Goal: Transaction & Acquisition: Purchase product/service

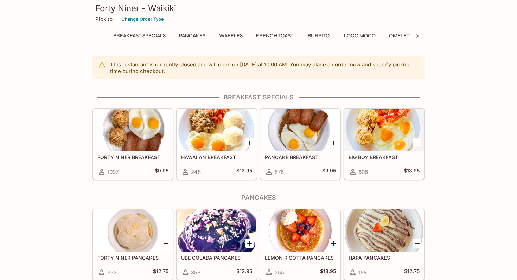
click at [139, 132] on div at bounding box center [132, 130] width 79 height 42
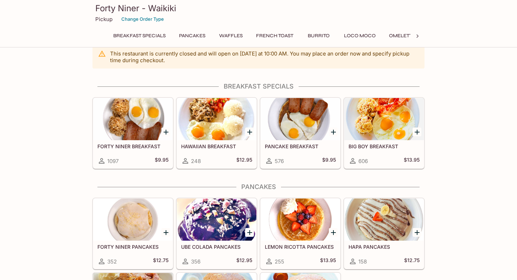
scroll to position [11, 0]
click at [217, 115] on div at bounding box center [216, 119] width 79 height 42
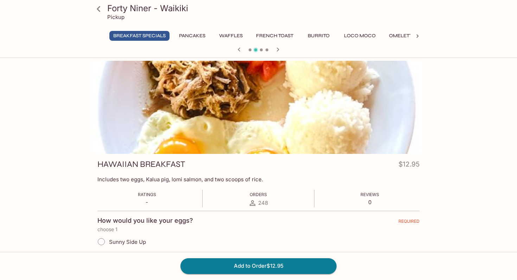
scroll to position [11, 0]
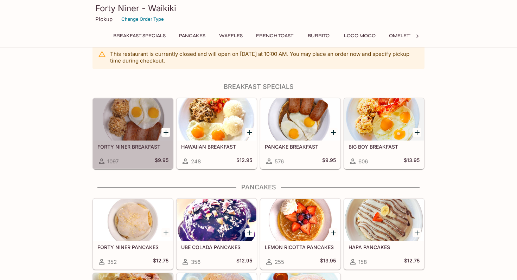
click at [139, 122] on div at bounding box center [132, 119] width 79 height 42
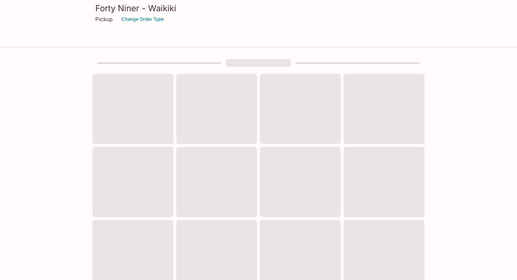
scroll to position [11, 0]
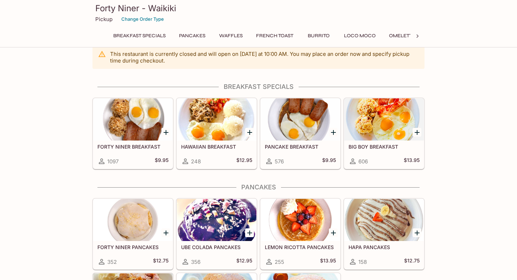
click at [388, 131] on div at bounding box center [383, 119] width 79 height 42
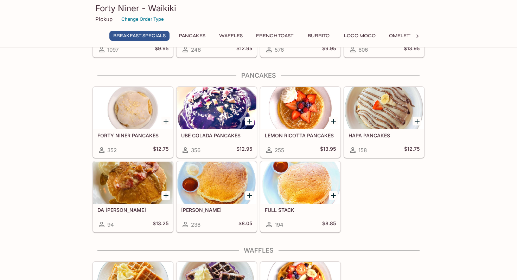
scroll to position [123, 0]
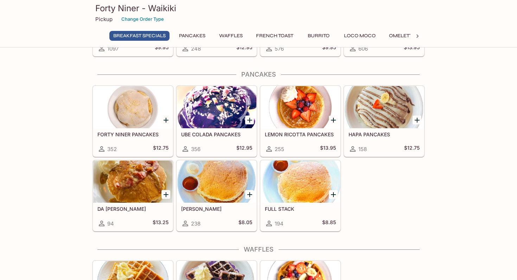
click at [396, 118] on div at bounding box center [383, 107] width 79 height 42
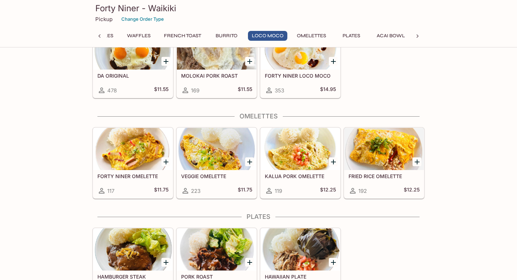
scroll to position [658, 0]
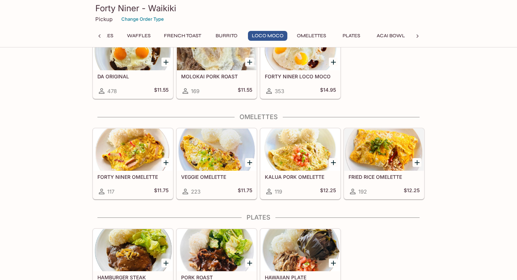
click at [137, 161] on div at bounding box center [132, 150] width 79 height 42
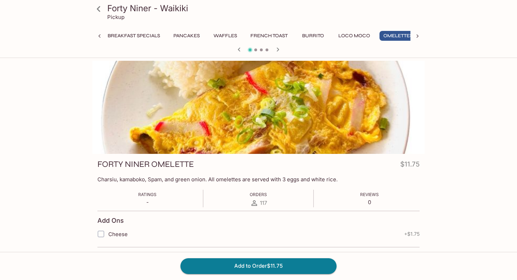
scroll to position [0, 13]
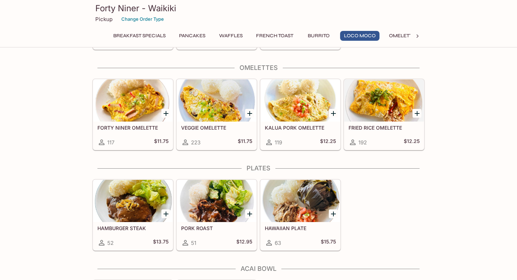
scroll to position [708, 0]
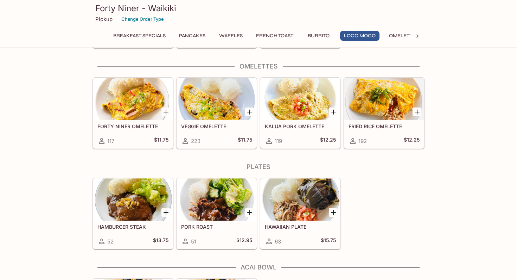
click at [208, 103] on div at bounding box center [216, 99] width 79 height 42
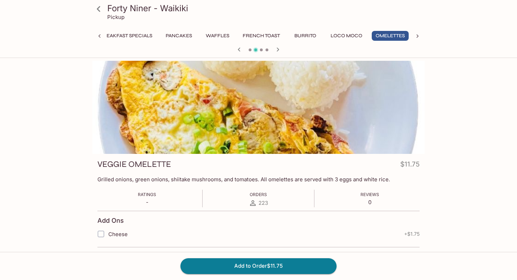
scroll to position [0, 13]
